Goal: Task Accomplishment & Management: Manage account settings

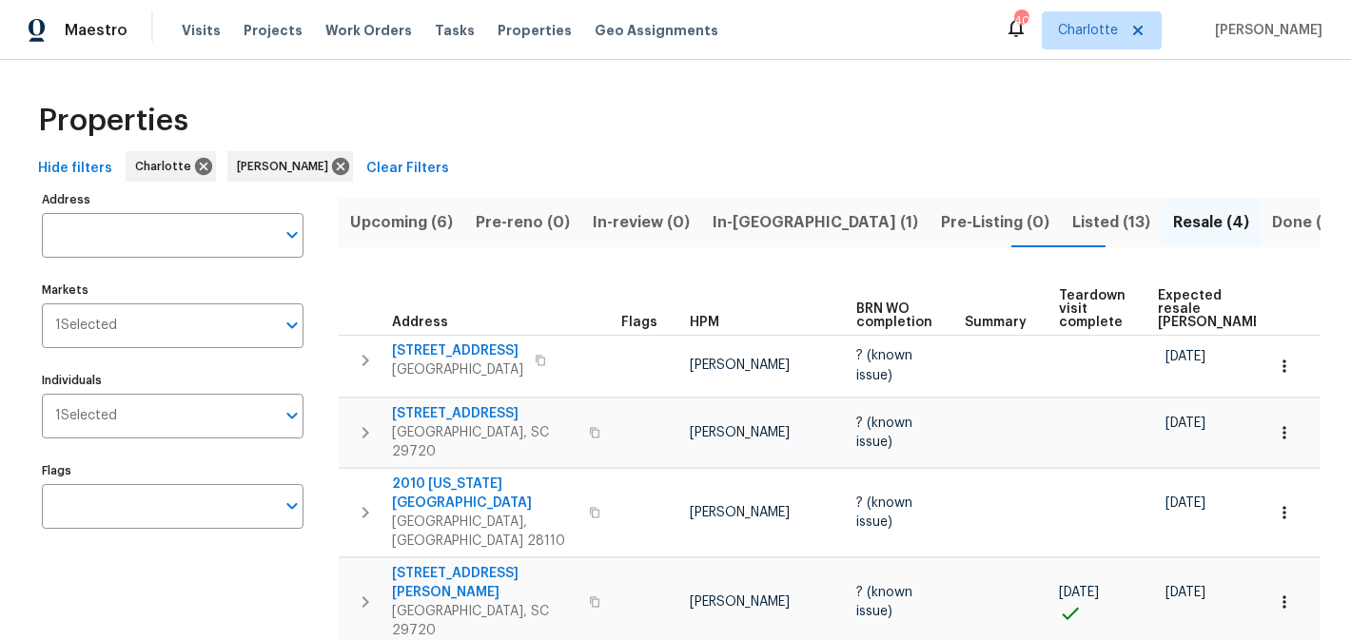
click at [429, 221] on span "Upcoming (6)" at bounding box center [401, 222] width 103 height 27
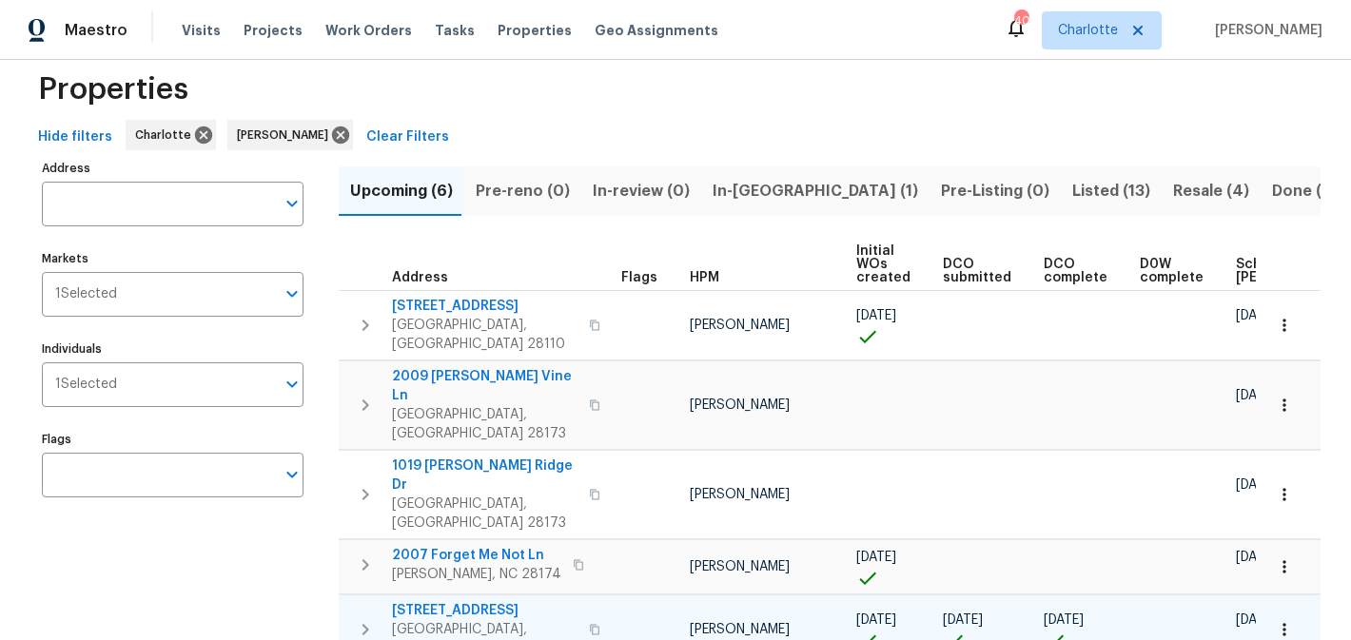
scroll to position [28, 0]
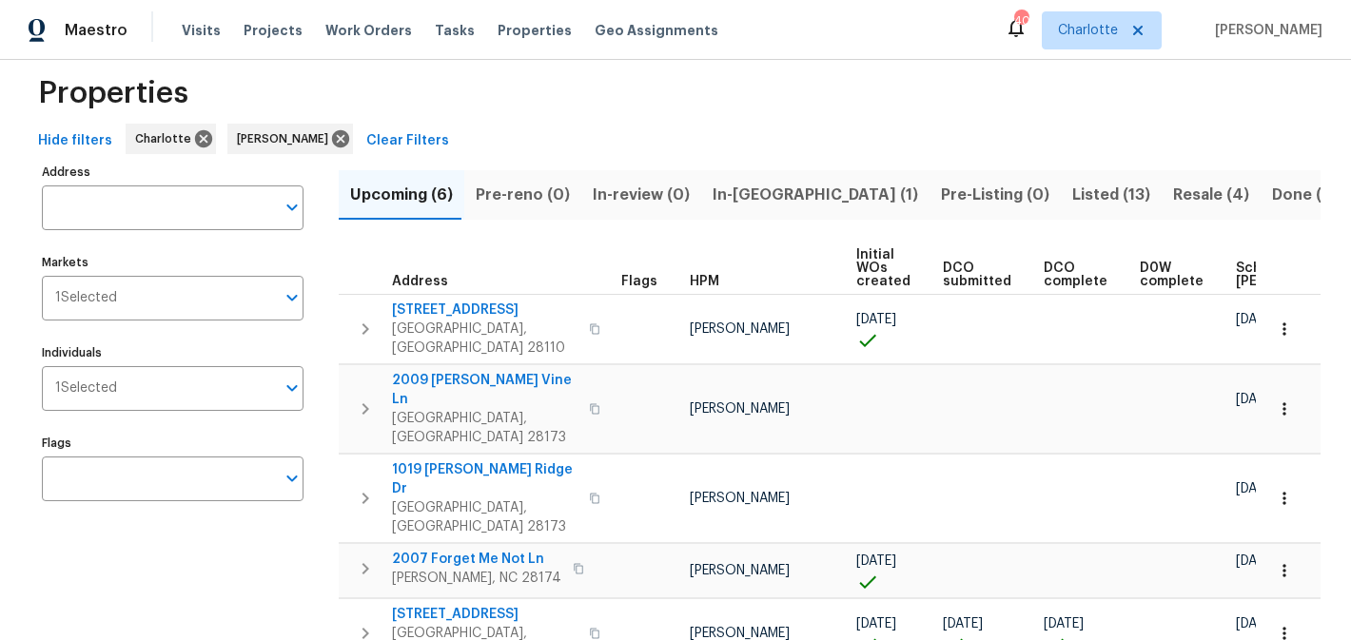
click at [736, 184] on span "In-reno (1)" at bounding box center [816, 195] width 206 height 27
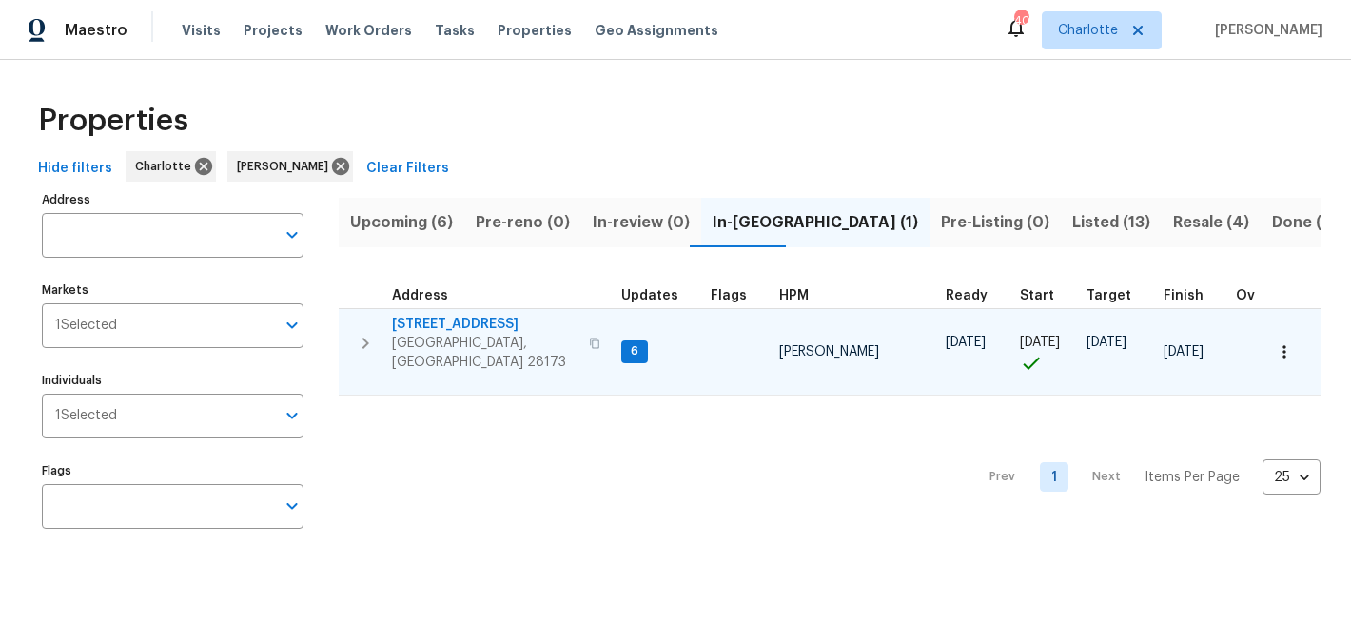
click at [425, 326] on span "431 Ranelagh Dr" at bounding box center [485, 324] width 186 height 19
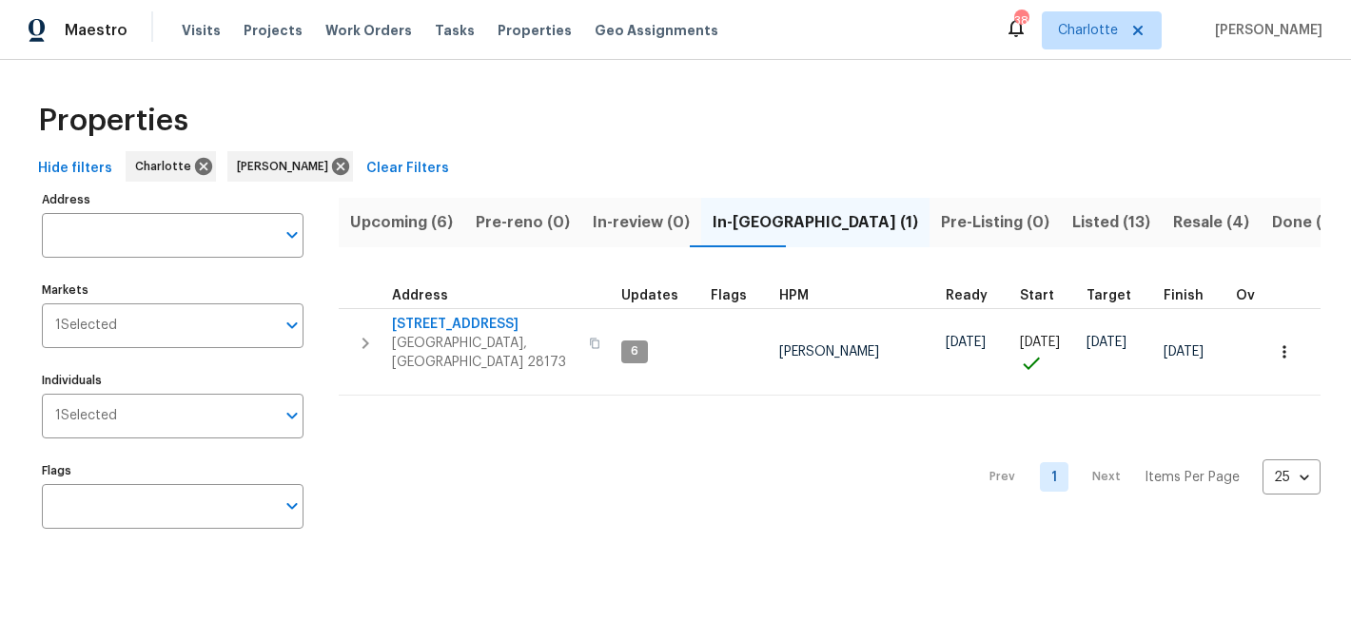
click at [1072, 213] on span "Listed (13)" at bounding box center [1111, 222] width 78 height 27
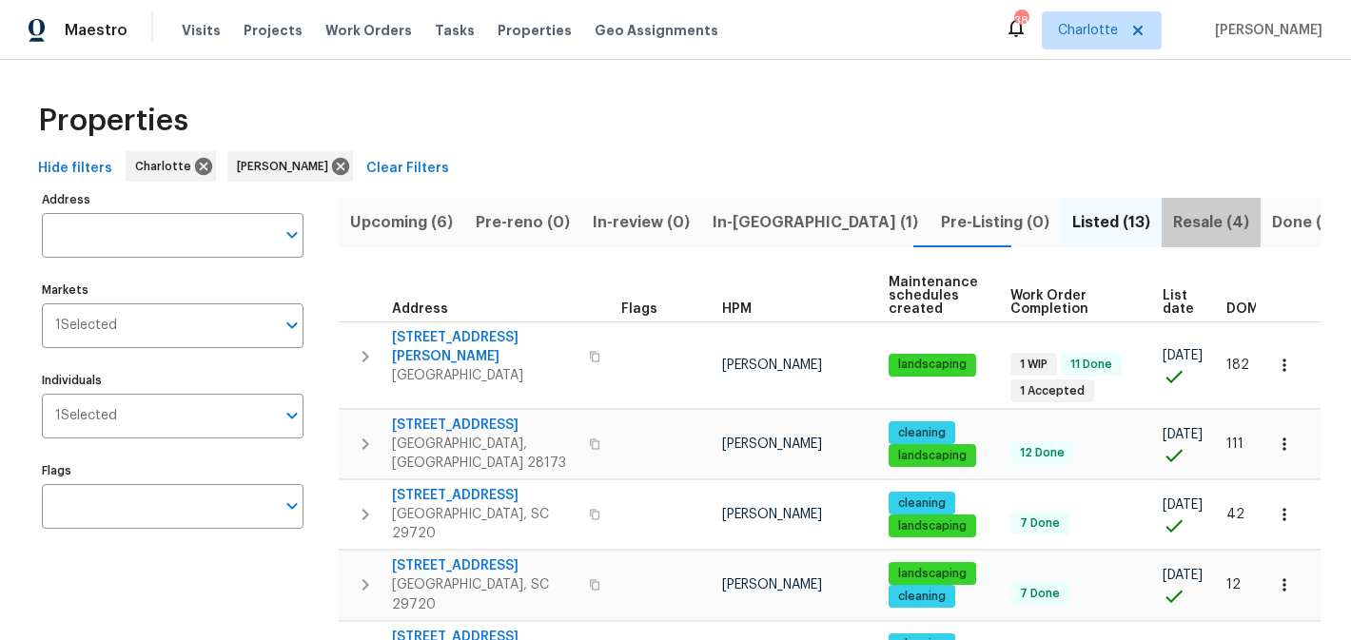
click at [1173, 219] on span "Resale (4)" at bounding box center [1211, 222] width 76 height 27
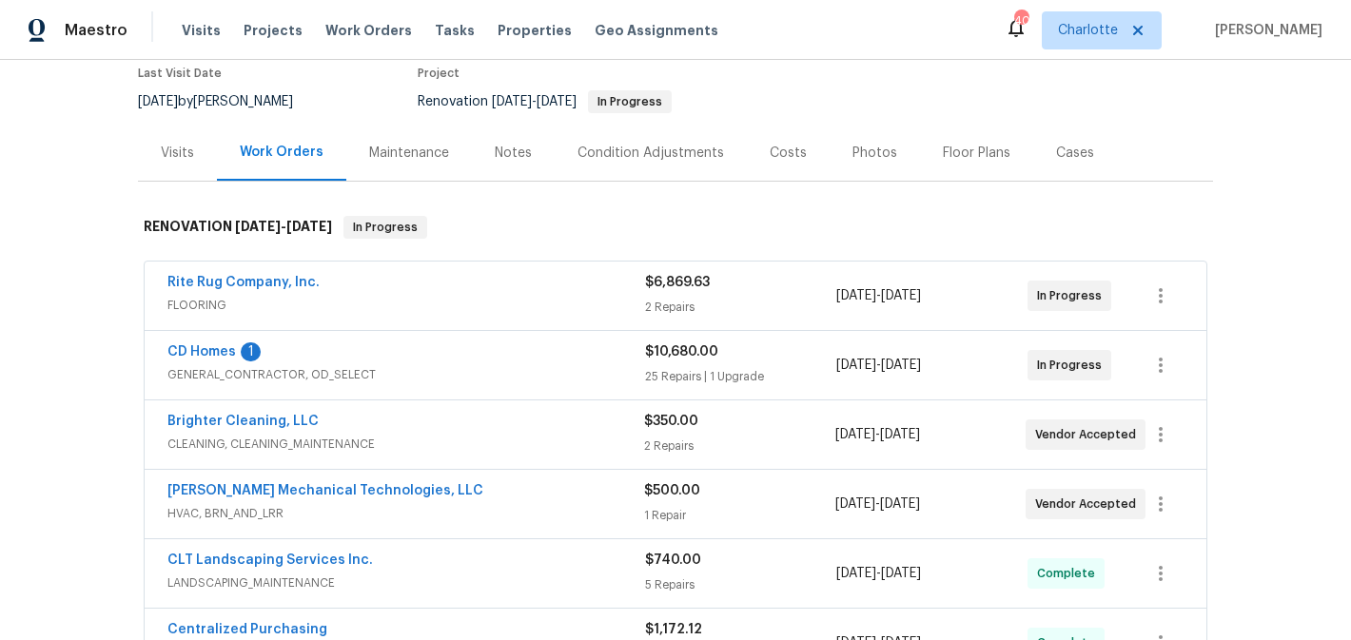
scroll to position [175, 0]
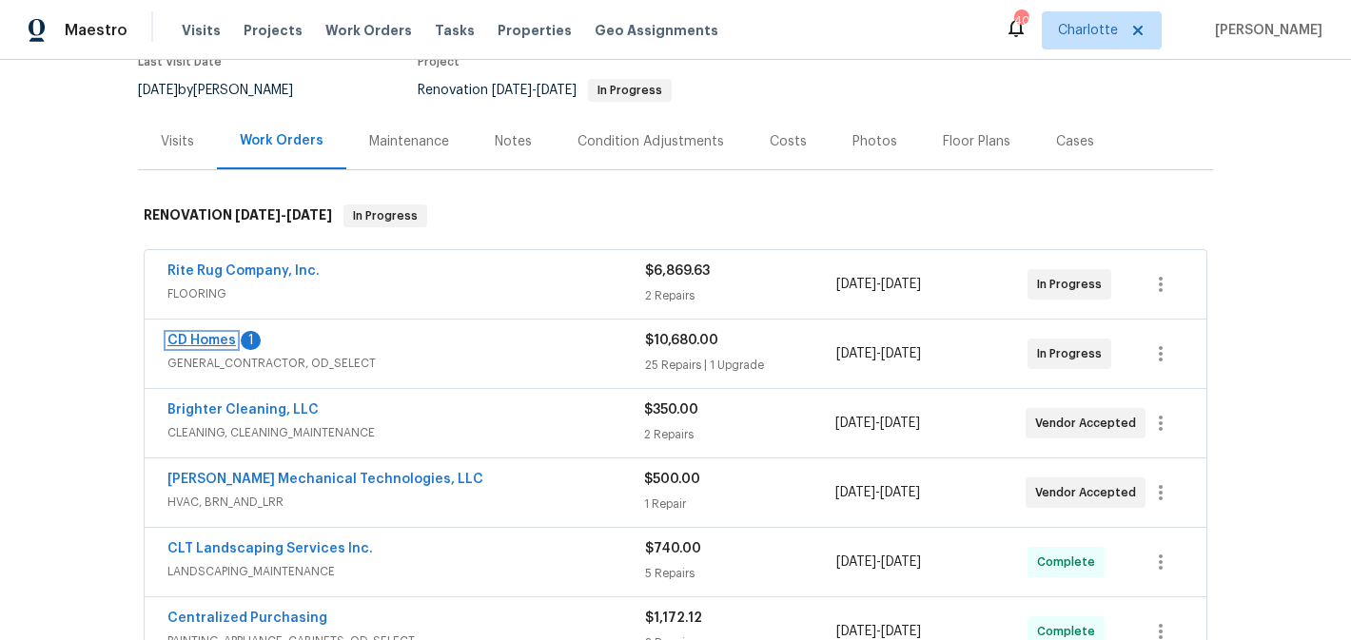
click at [190, 344] on link "CD Homes" at bounding box center [201, 340] width 69 height 13
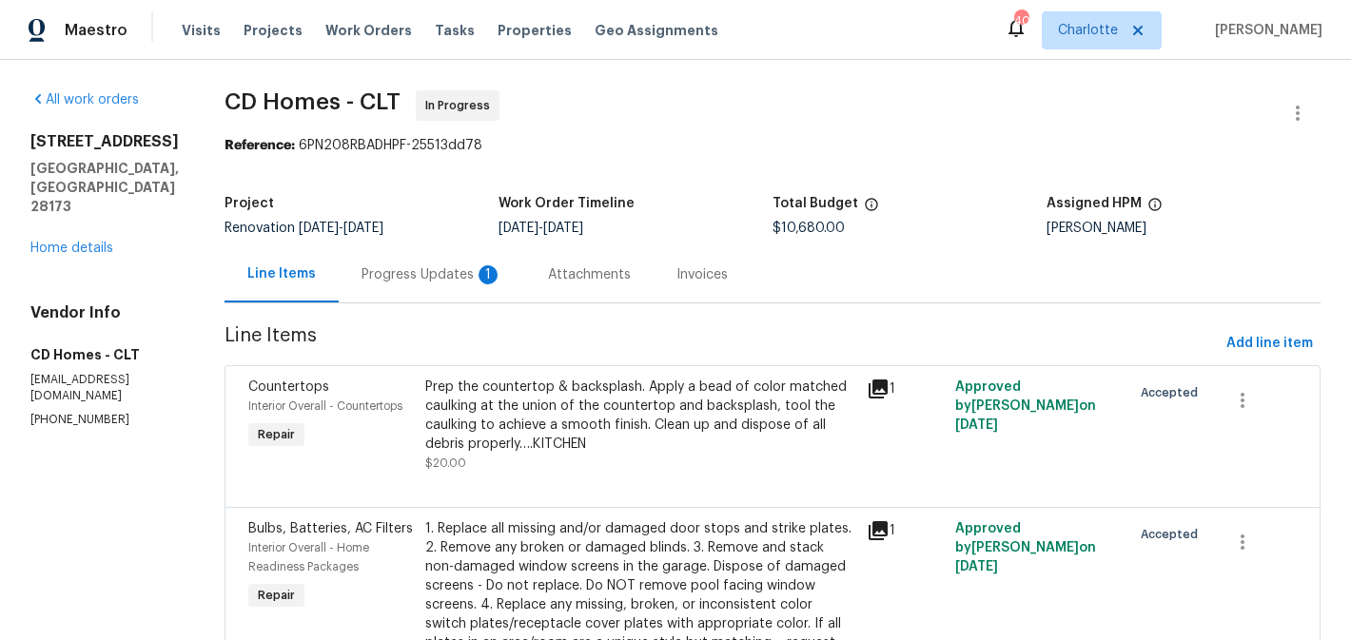
click at [414, 278] on div "Progress Updates 1" at bounding box center [432, 274] width 141 height 19
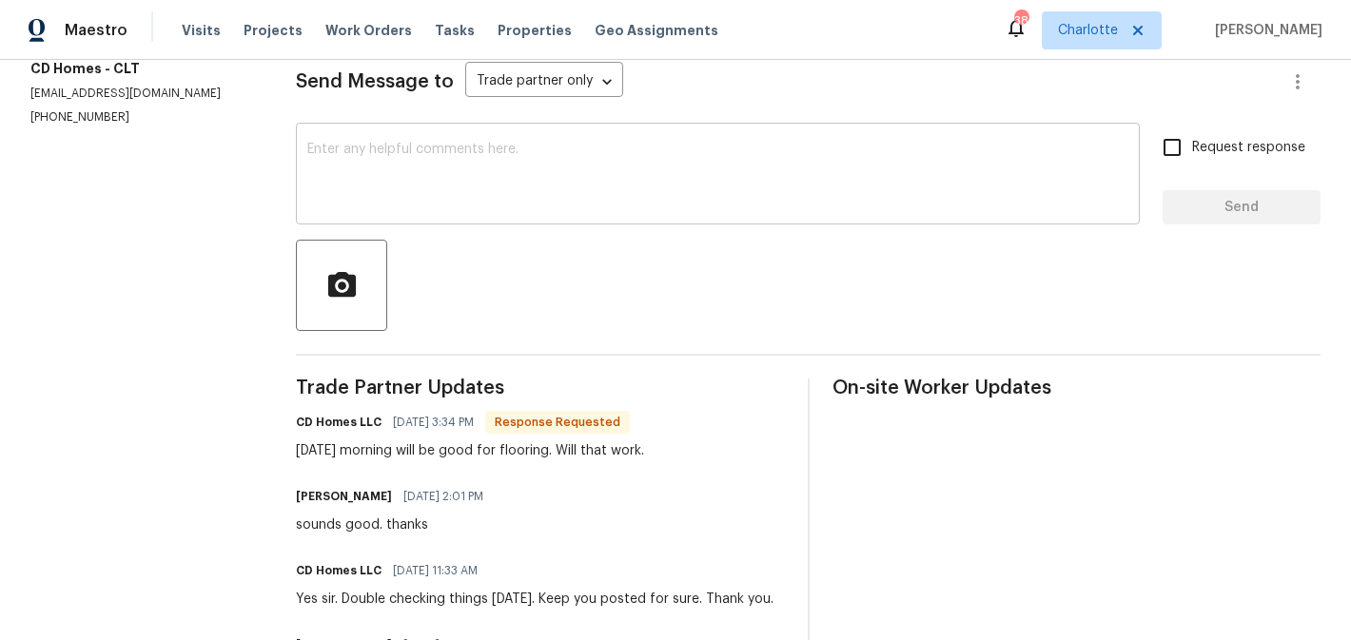
scroll to position [226, 0]
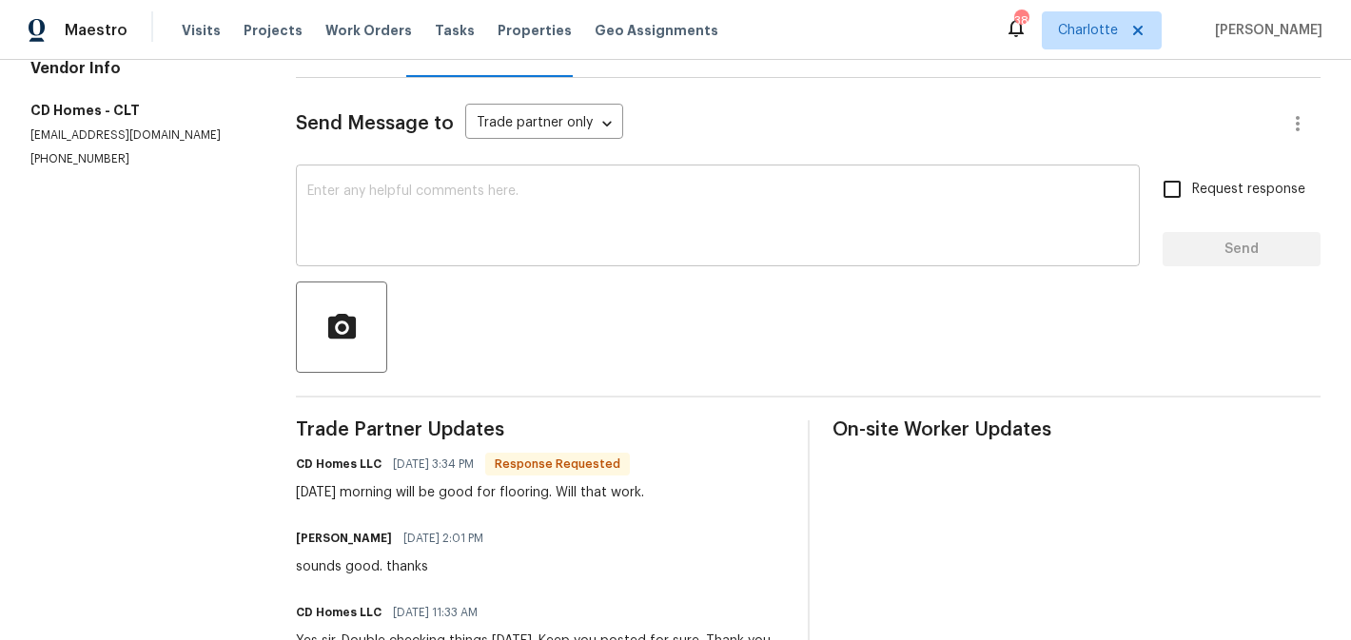
click at [560, 200] on textarea at bounding box center [717, 218] width 821 height 67
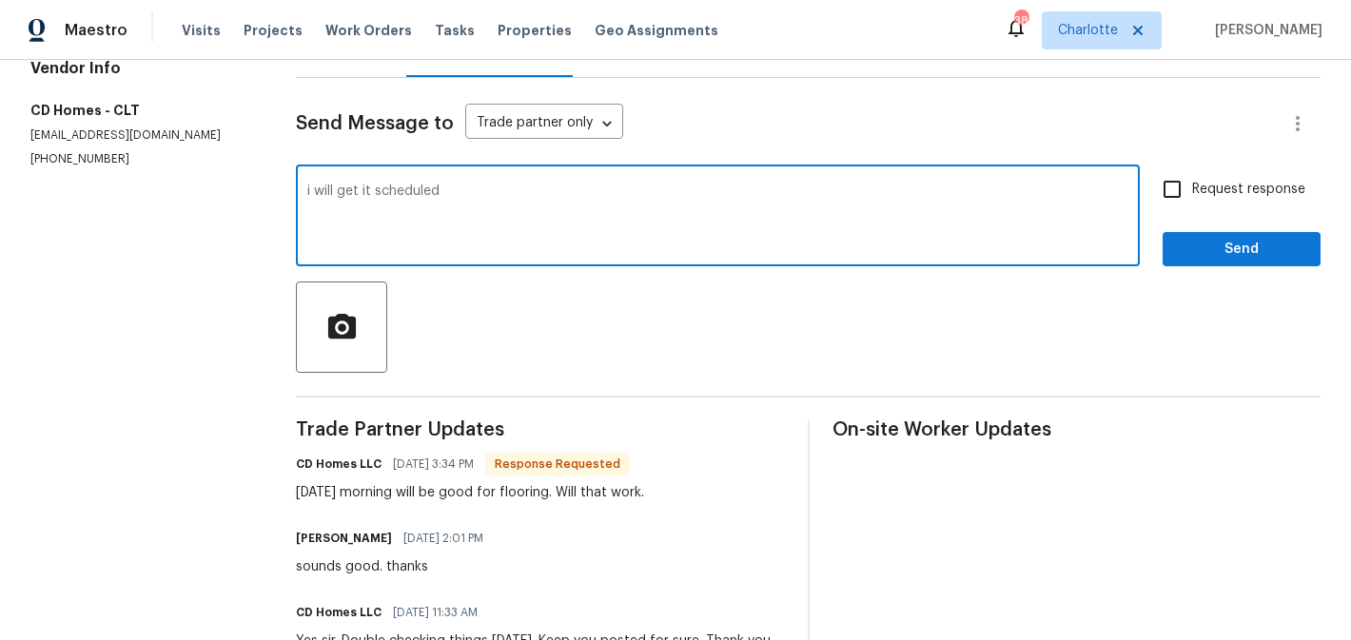
type textarea "i will get it scheduled"
click at [1164, 197] on input "Request response" at bounding box center [1172, 189] width 40 height 40
checkbox input "true"
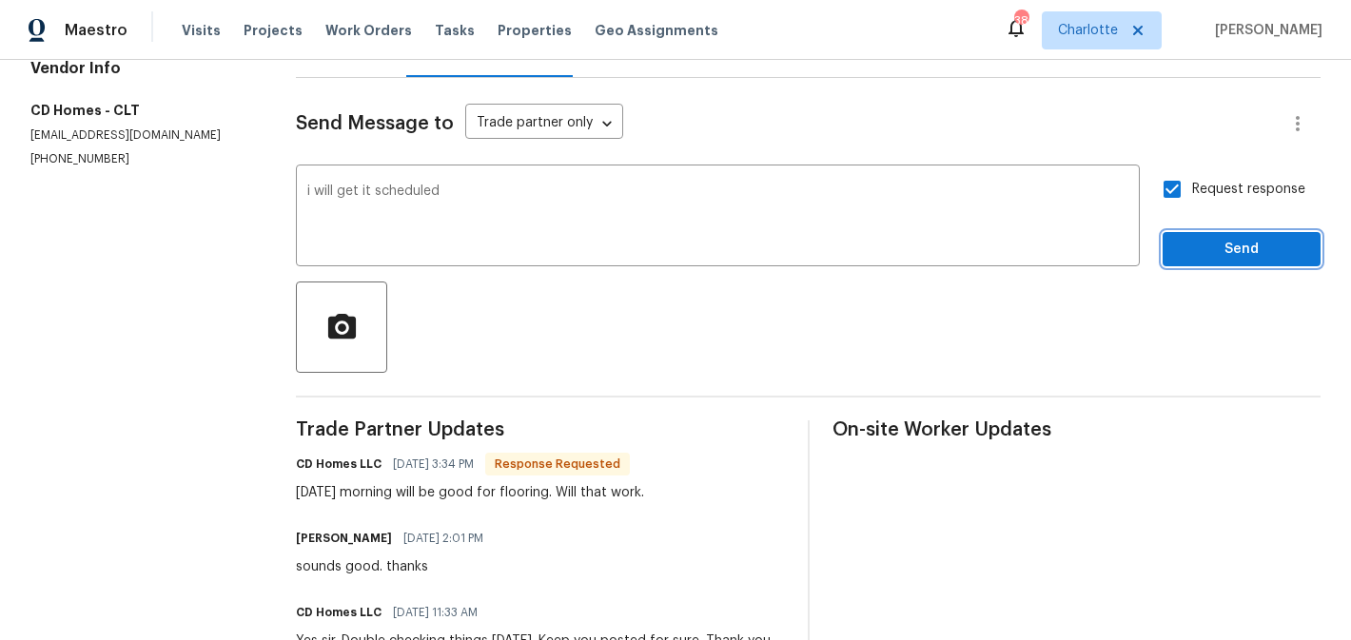
click at [1261, 256] on span "Send" at bounding box center [1242, 250] width 128 height 24
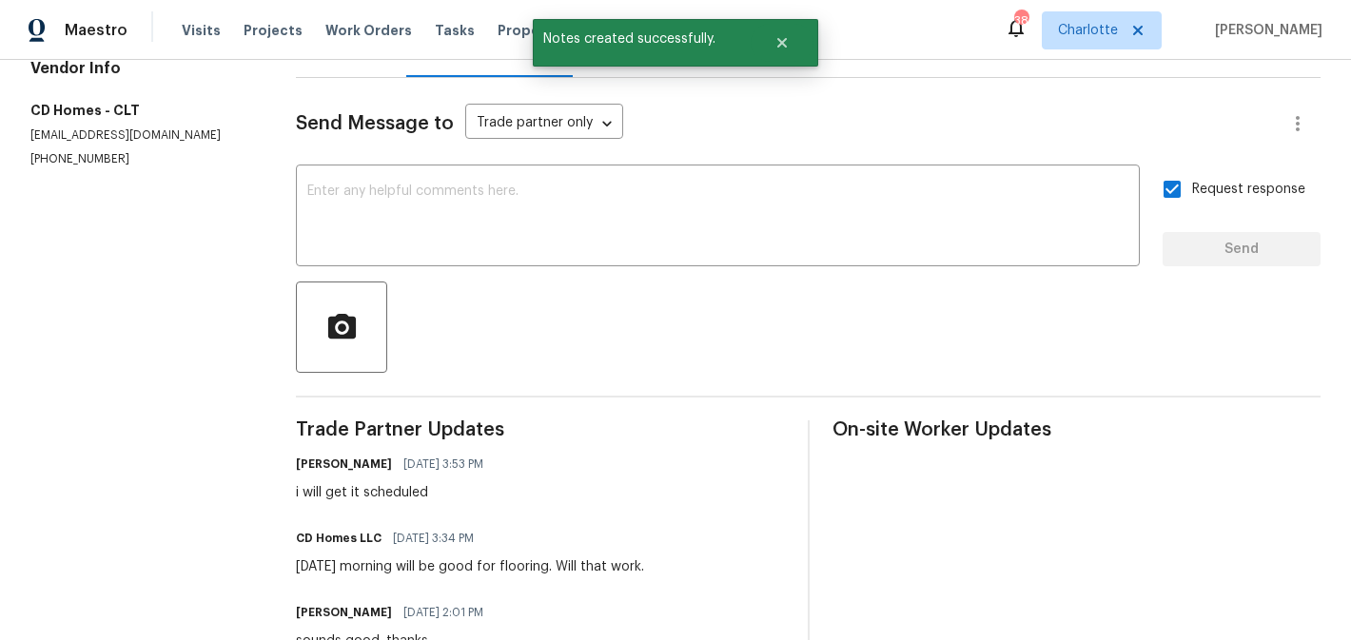
scroll to position [0, 0]
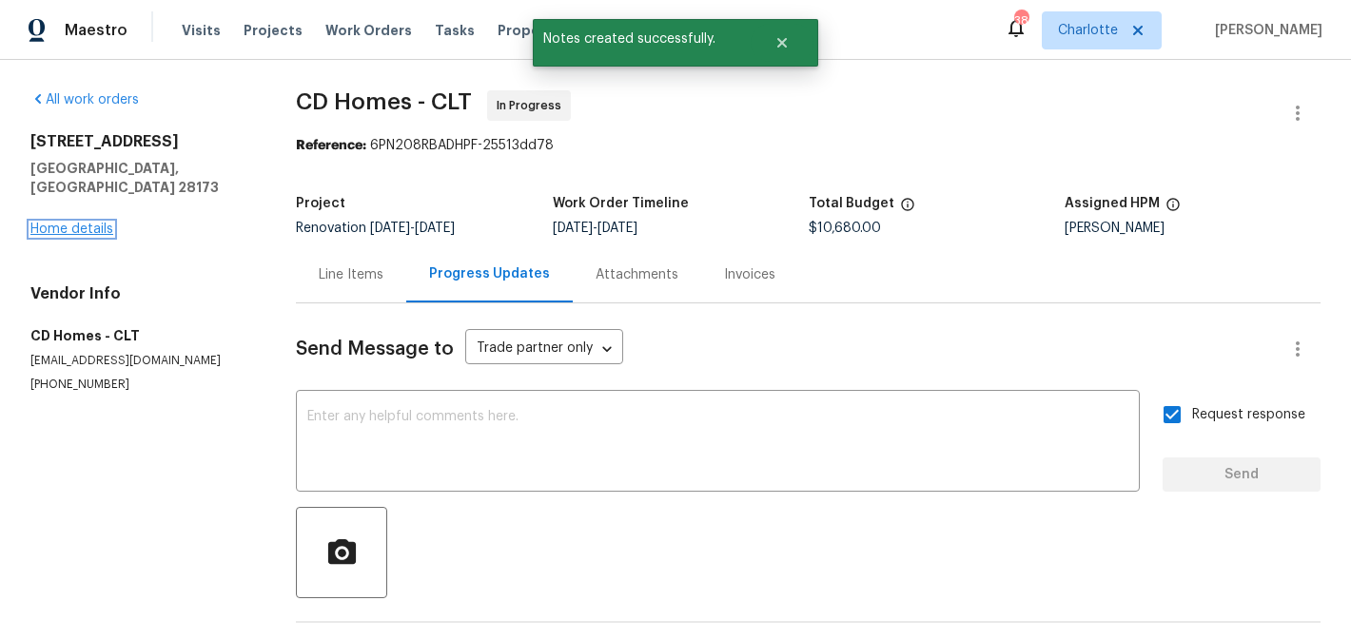
click at [76, 223] on link "Home details" at bounding box center [71, 229] width 83 height 13
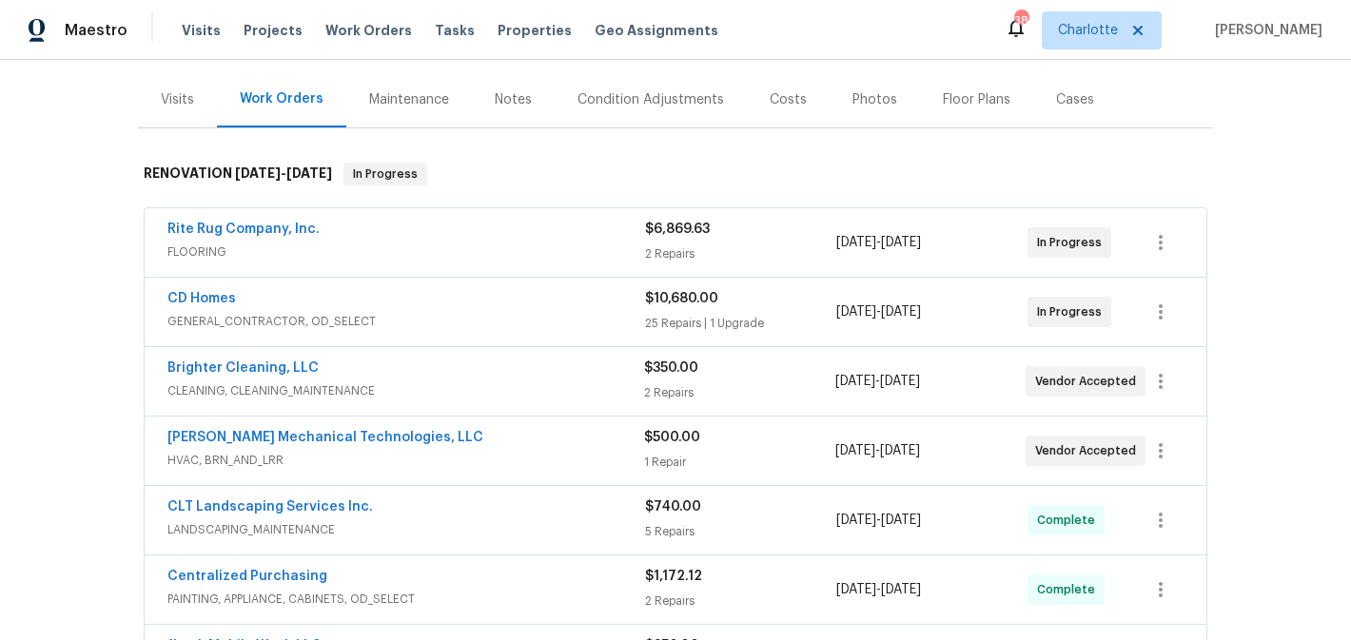
scroll to position [237, 0]
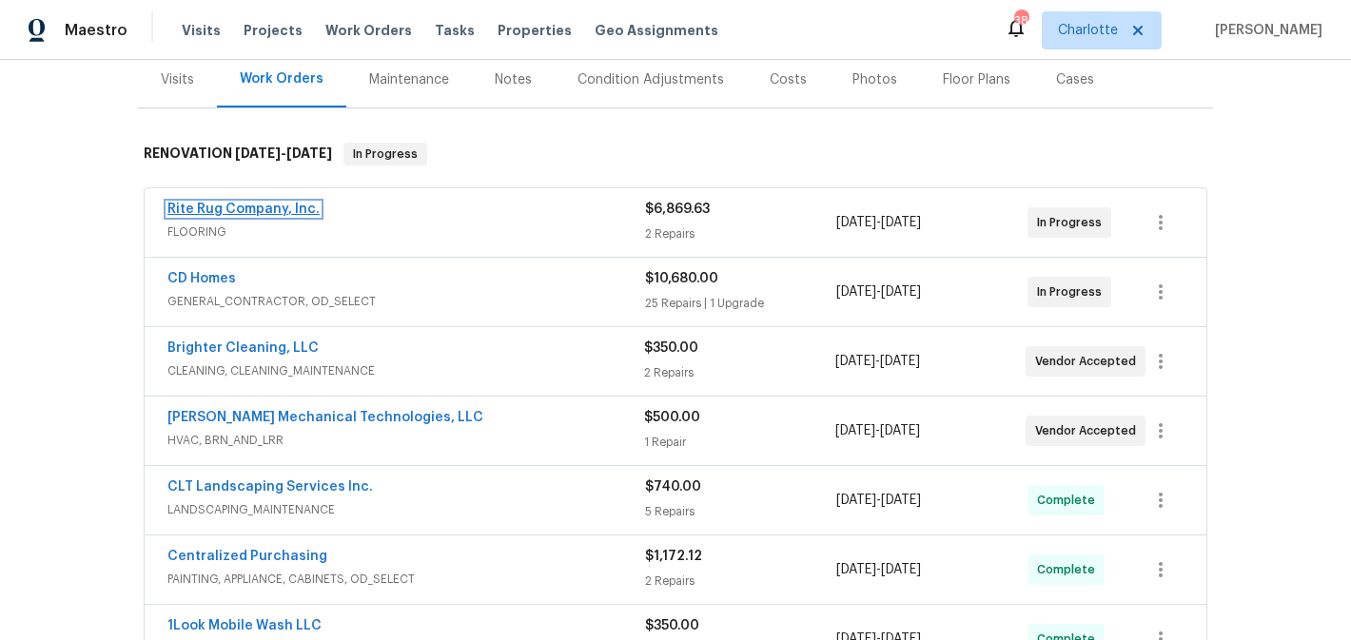
click at [257, 204] on link "Rite Rug Company, Inc." at bounding box center [243, 209] width 152 height 13
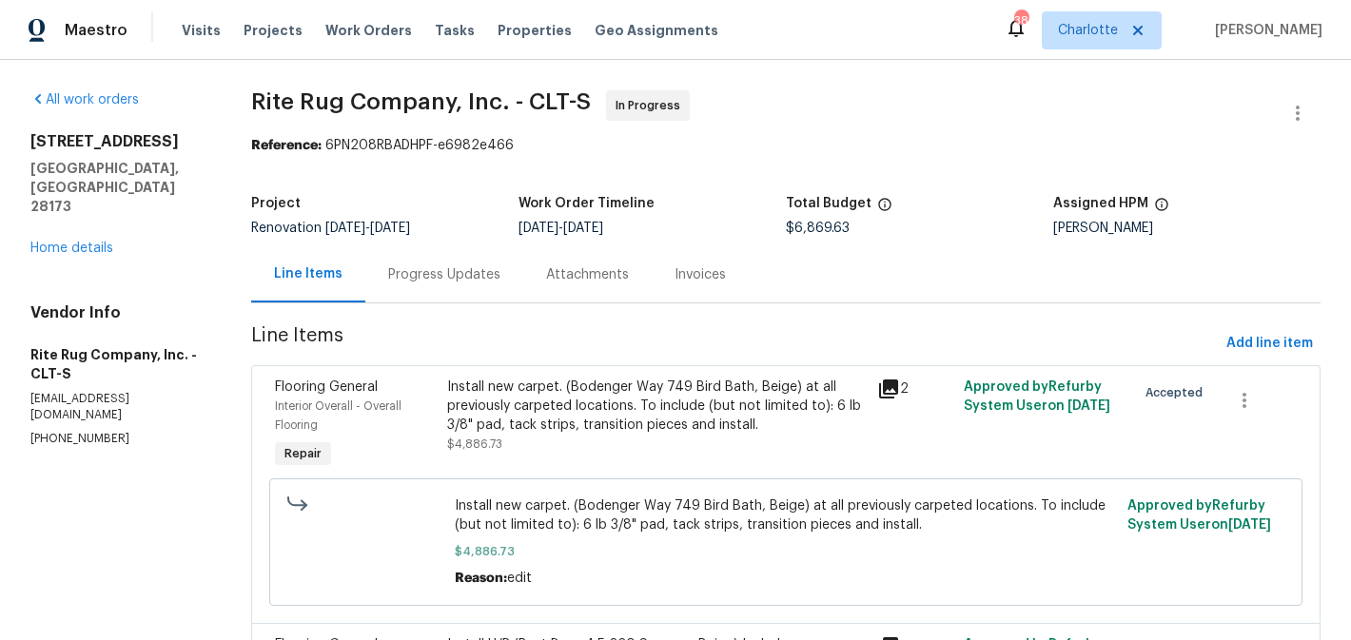
click at [449, 279] on div "Progress Updates" at bounding box center [444, 274] width 112 height 19
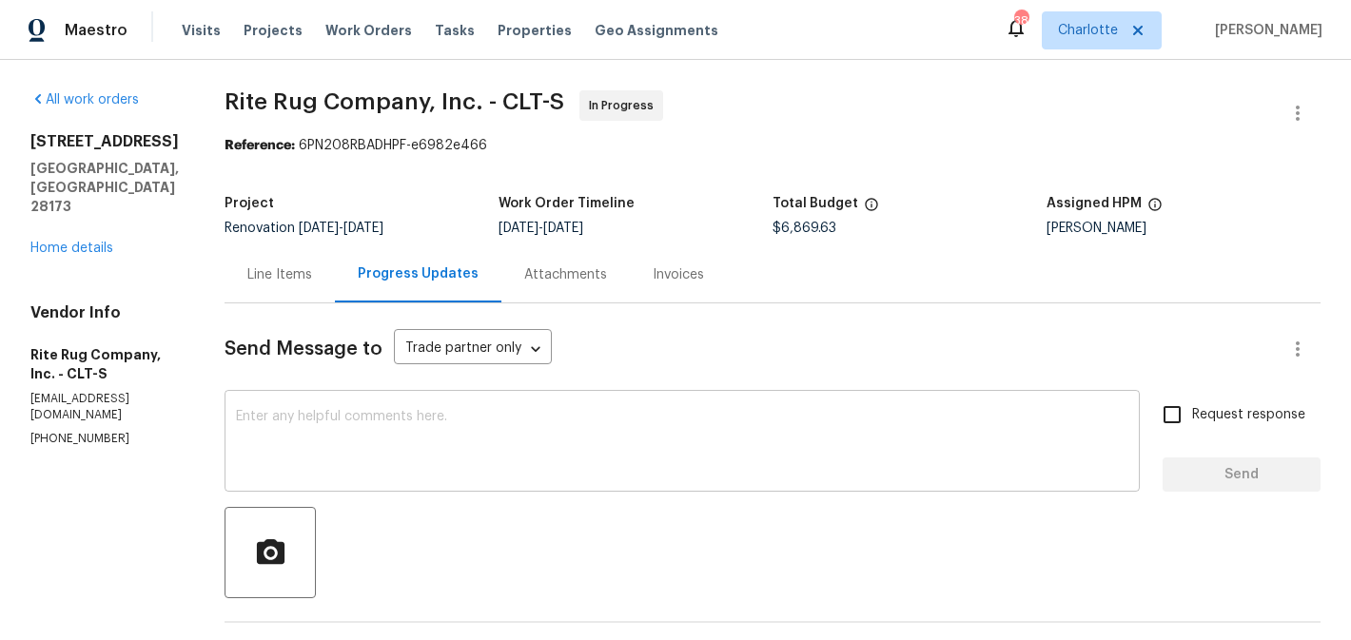
click at [586, 462] on textarea at bounding box center [682, 443] width 893 height 67
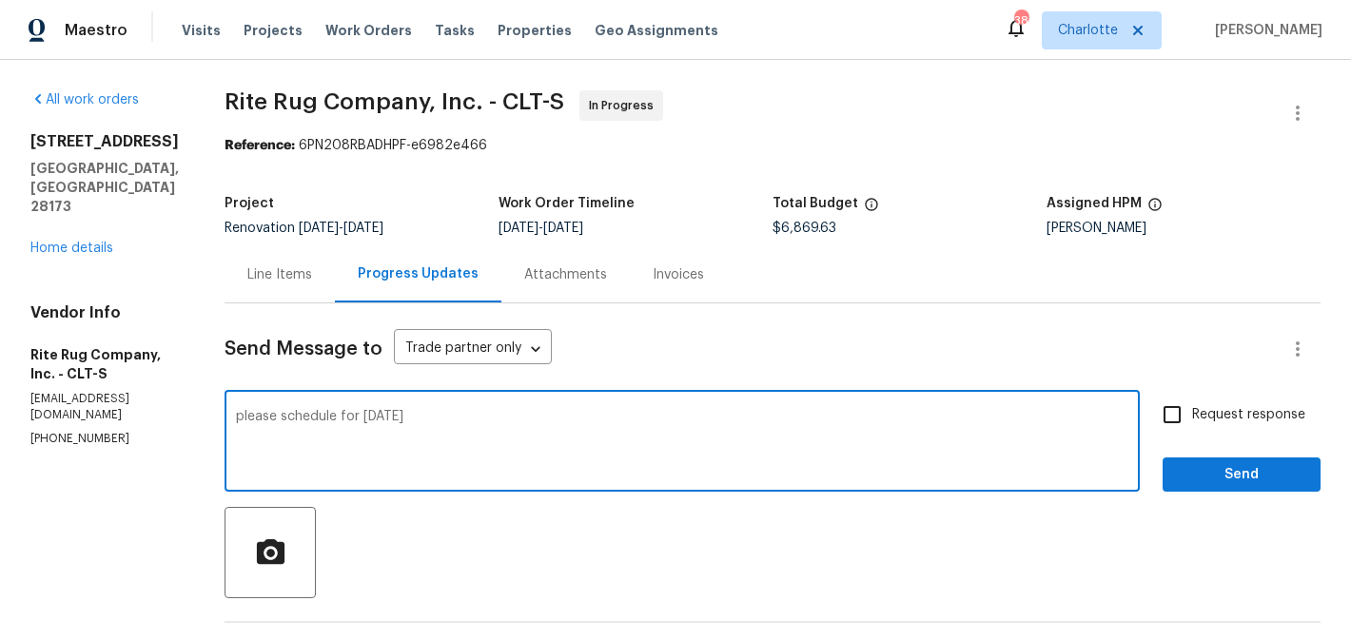
type textarea "please schedule for thursday"
click at [1183, 424] on input "Request response" at bounding box center [1172, 415] width 40 height 40
checkbox input "true"
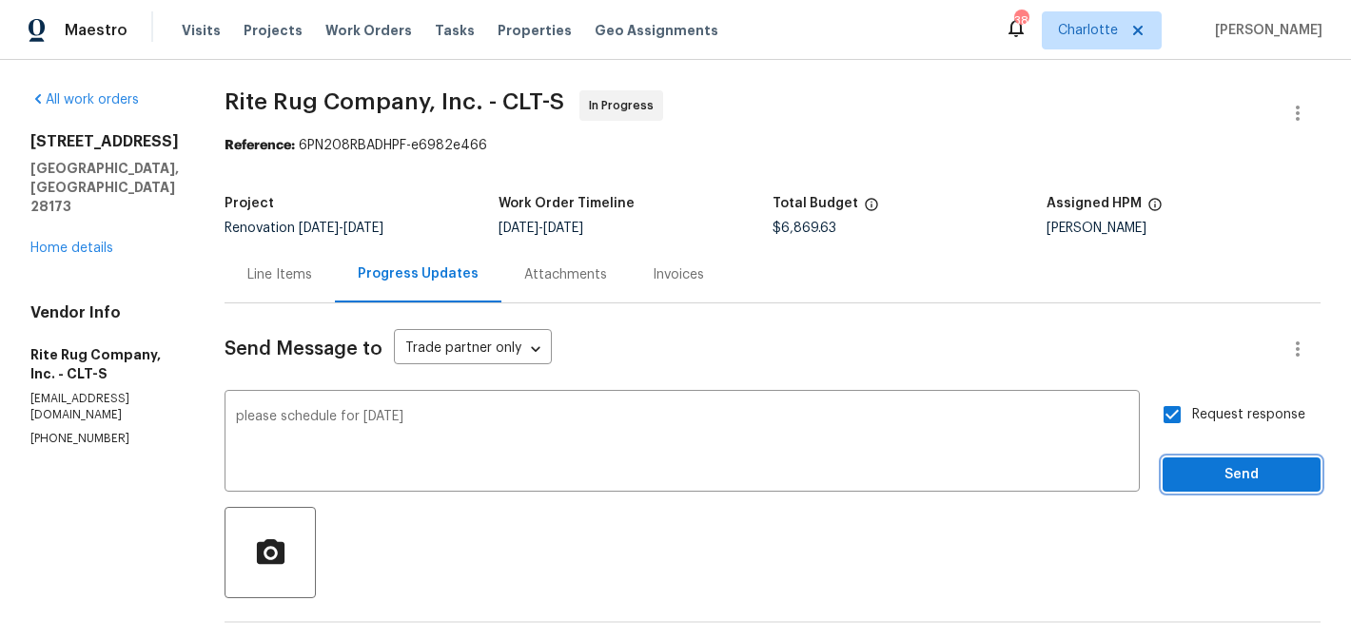
click at [1218, 464] on span "Send" at bounding box center [1242, 475] width 128 height 24
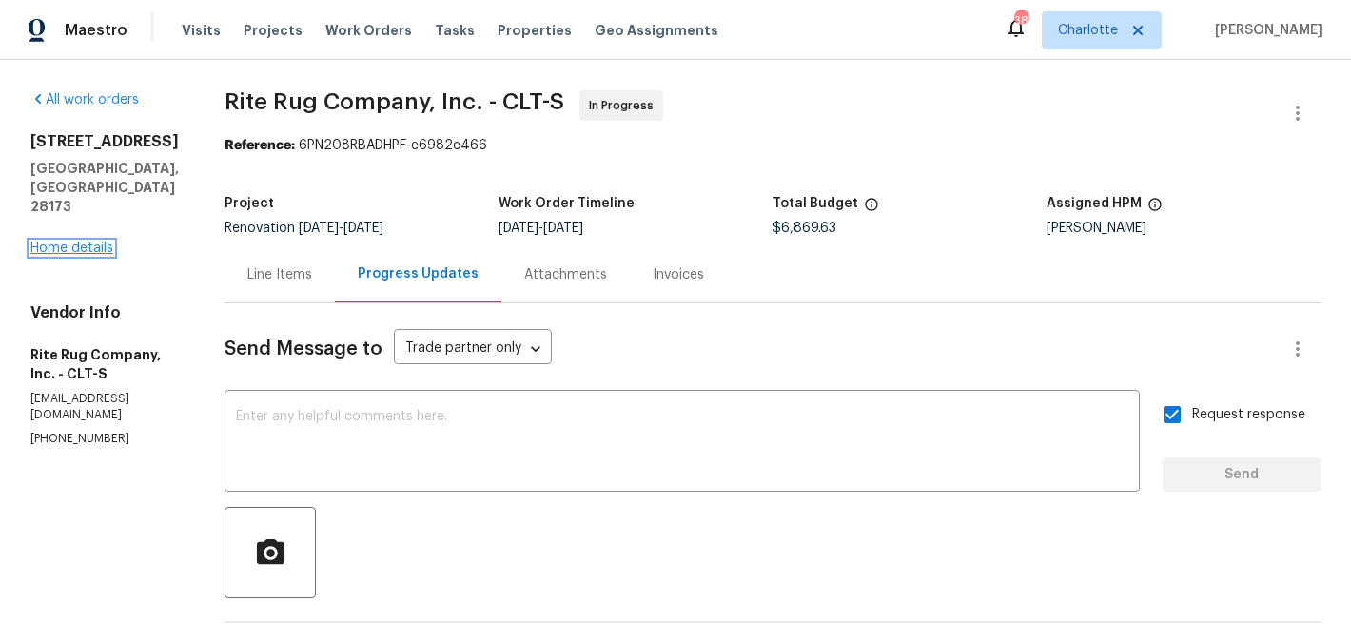
click at [92, 242] on link "Home details" at bounding box center [71, 248] width 83 height 13
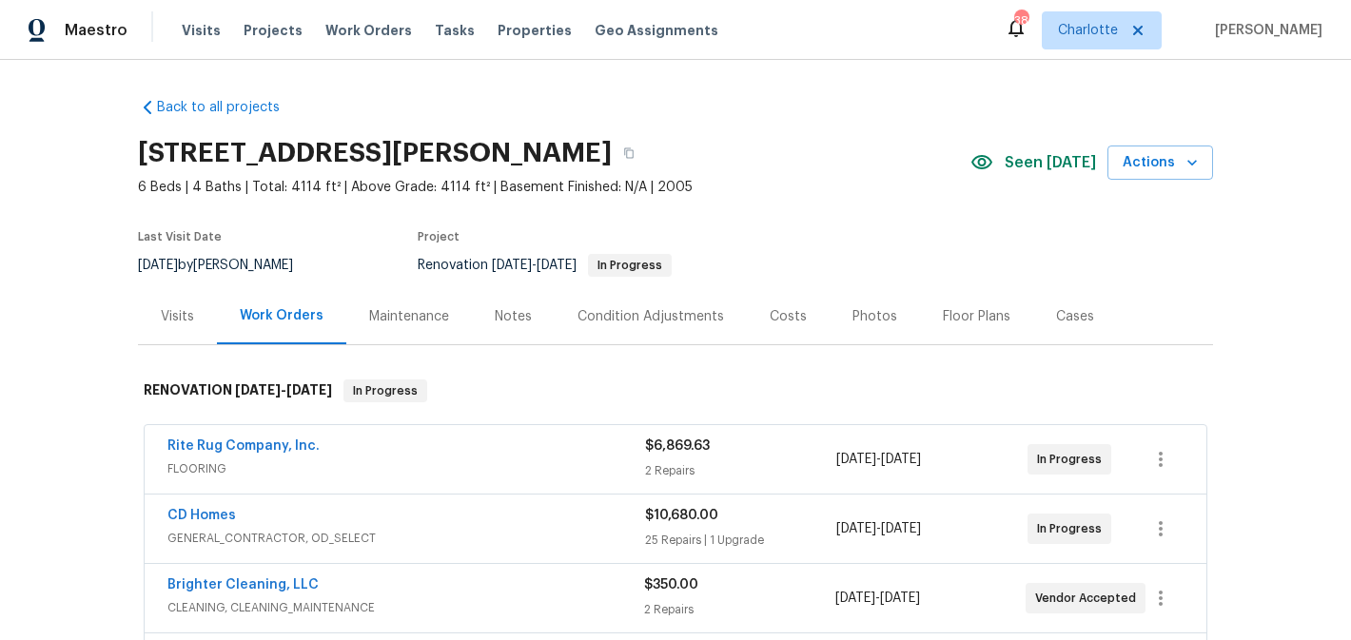
click at [518, 319] on div "Notes" at bounding box center [513, 316] width 37 height 19
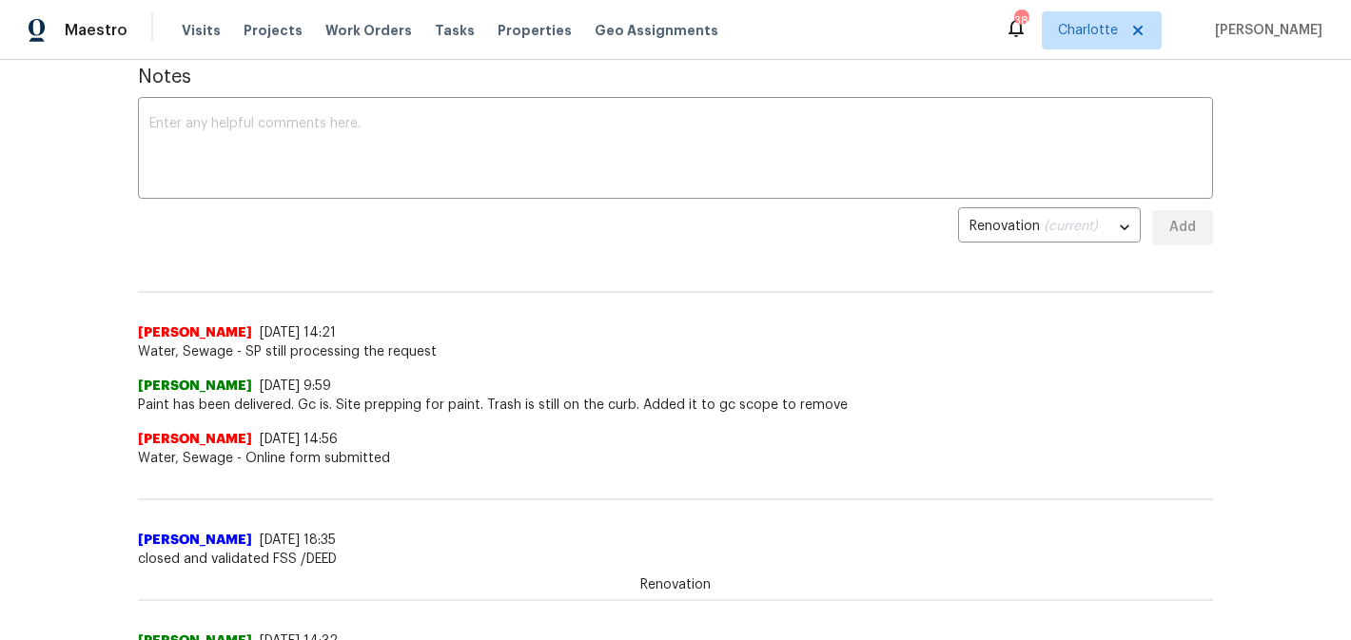
scroll to position [297, 0]
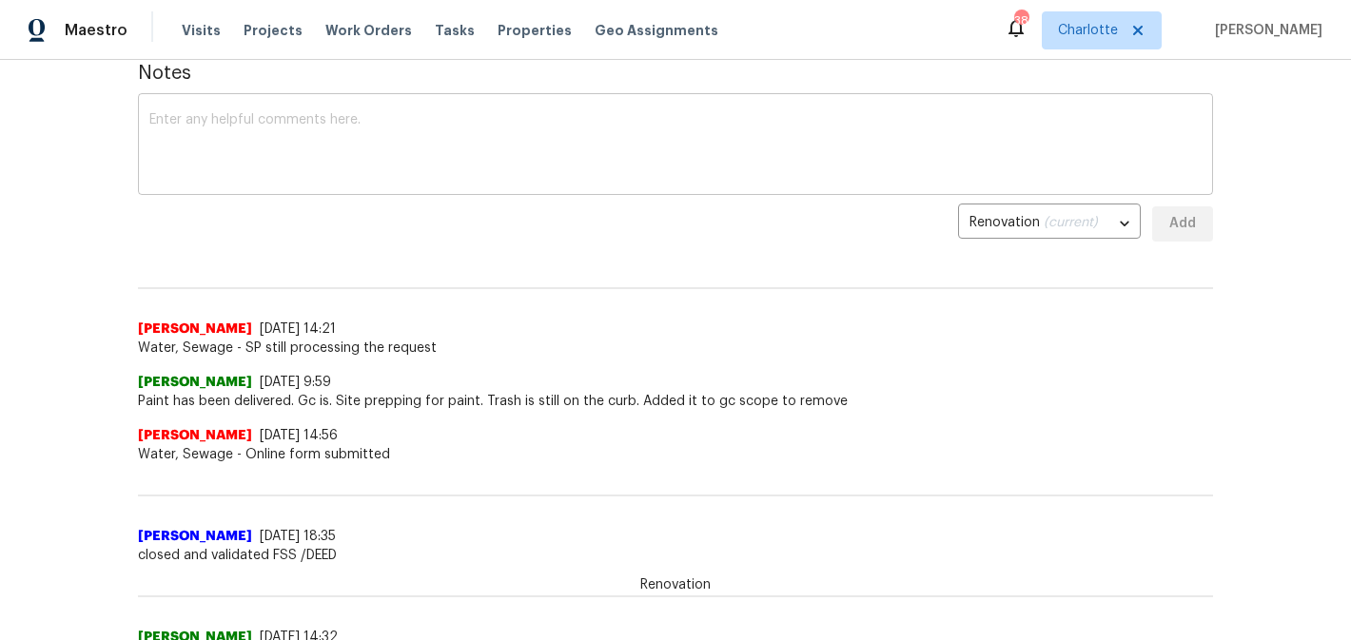
click at [387, 137] on textarea at bounding box center [675, 146] width 1052 height 67
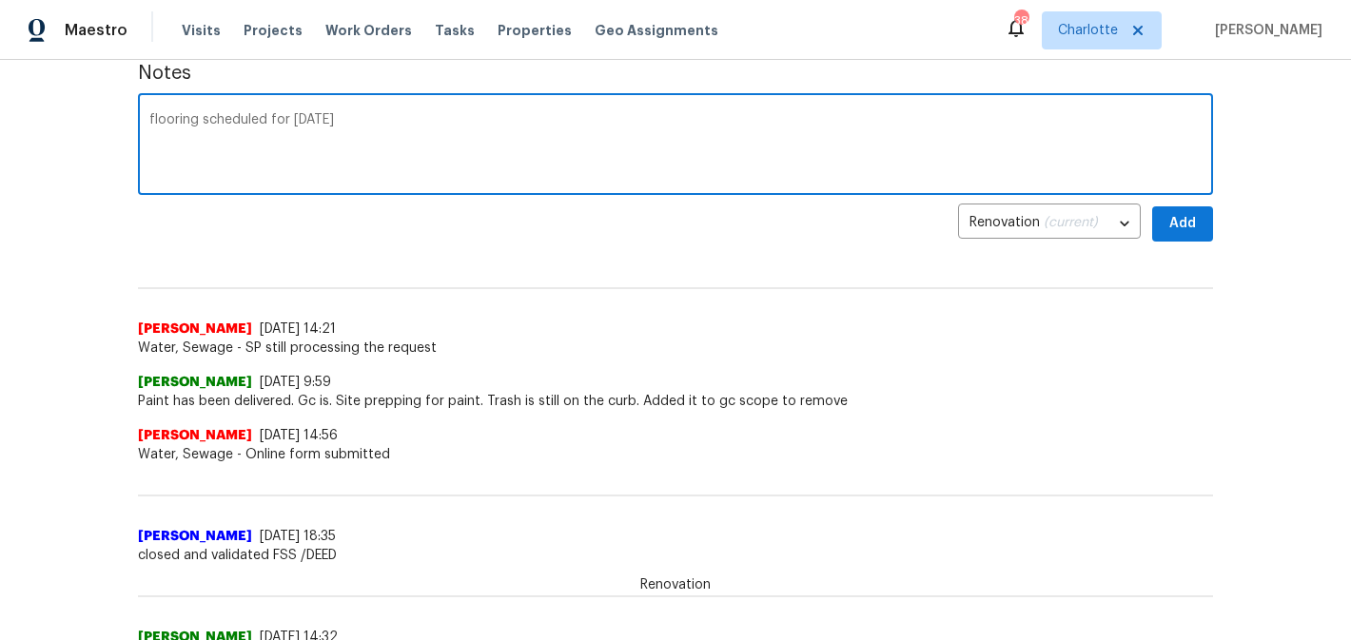
type textarea "flooring scheduled for thursday"
click at [1185, 224] on span "Add" at bounding box center [1183, 224] width 30 height 24
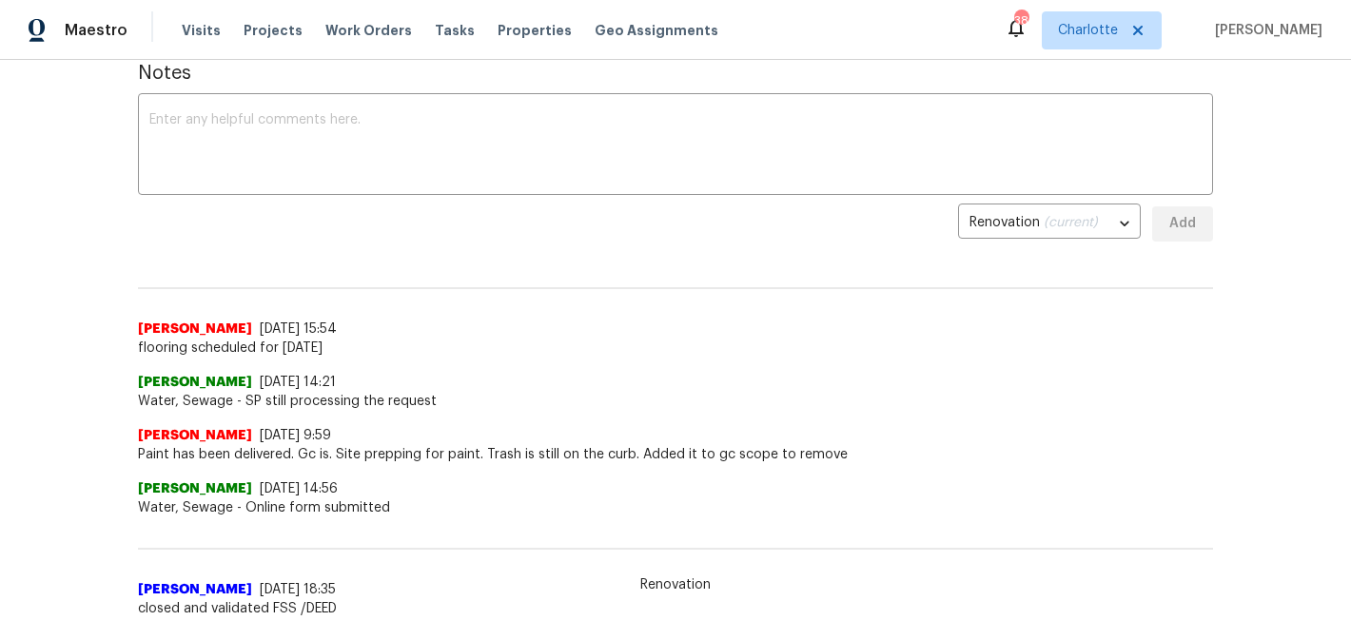
scroll to position [0, 0]
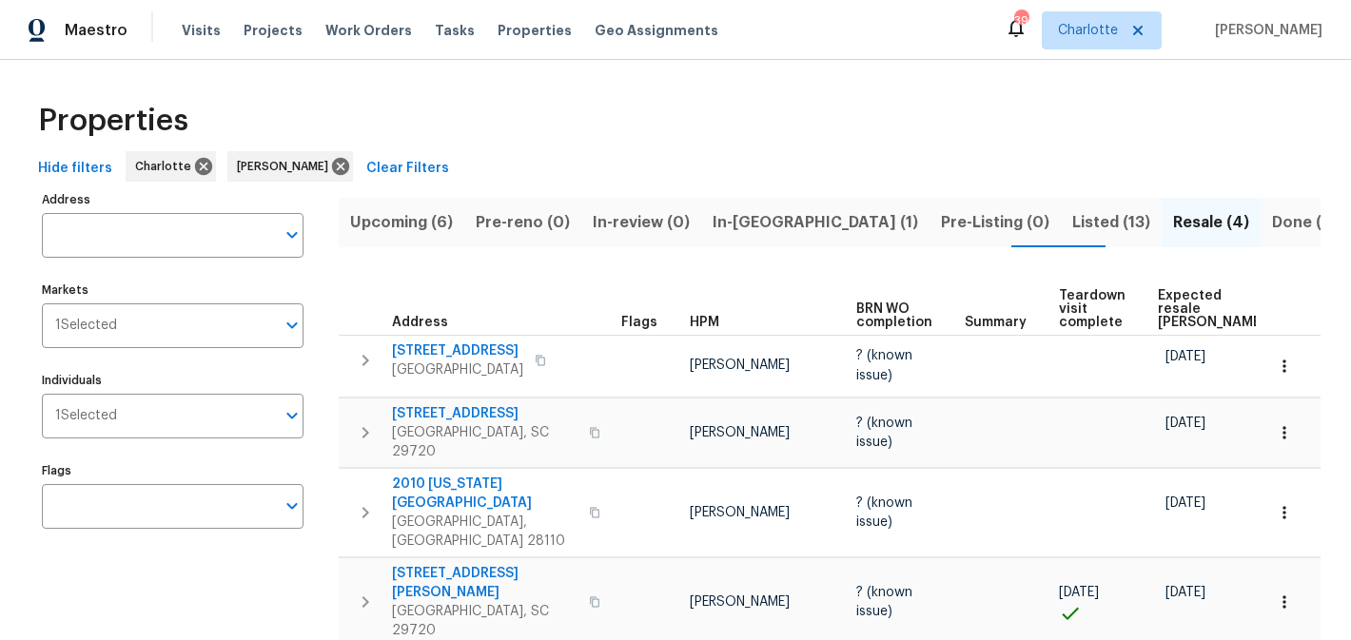
click at [424, 223] on span "Upcoming (6)" at bounding box center [401, 222] width 103 height 27
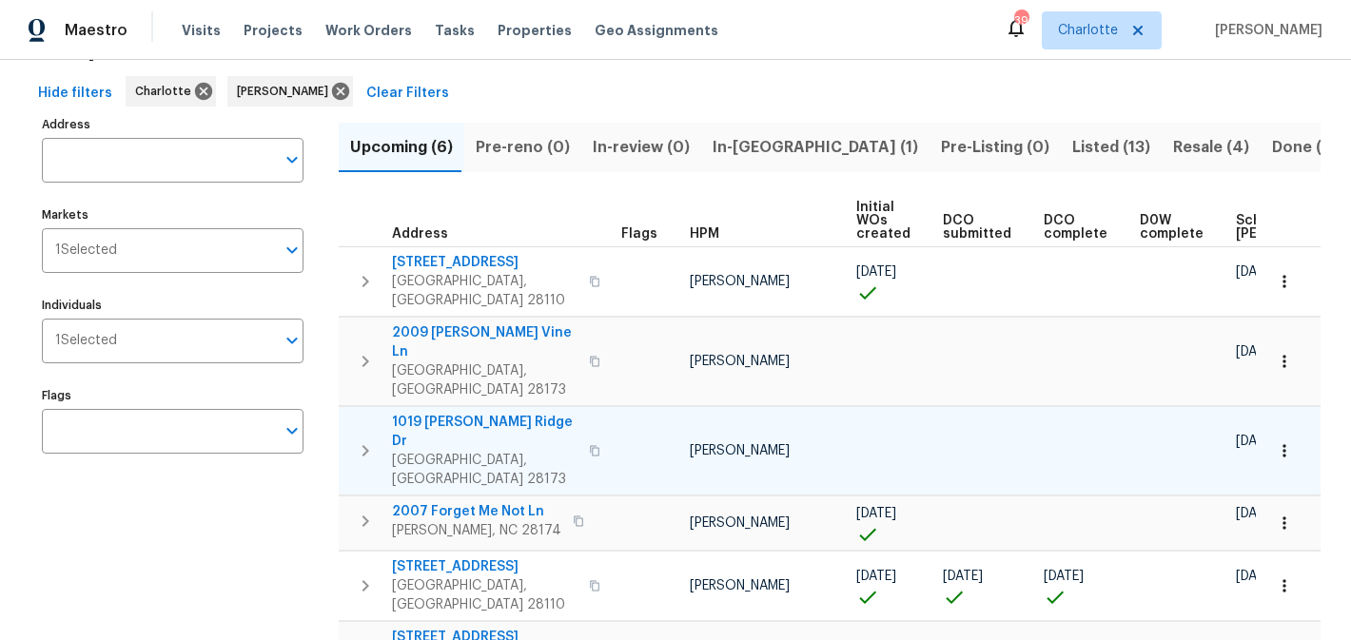
scroll to position [88, 0]
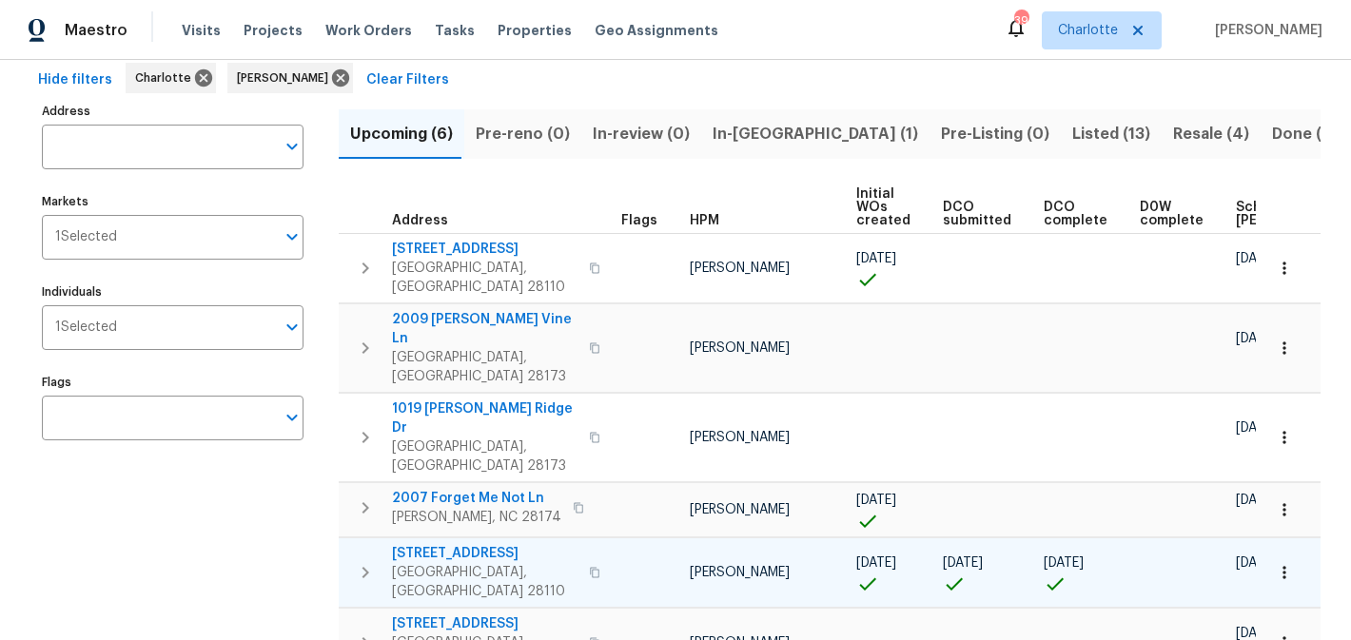
click at [465, 544] on span "[STREET_ADDRESS]" at bounding box center [485, 553] width 186 height 19
